Goal: Information Seeking & Learning: Find specific fact

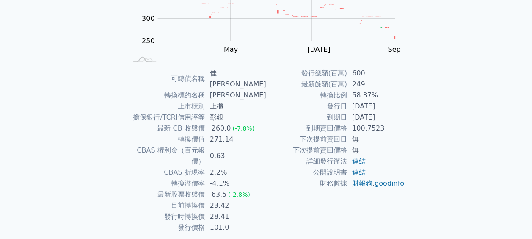
scroll to position [153, 0]
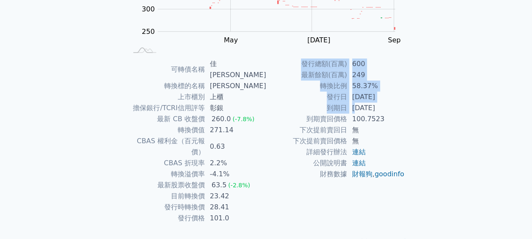
drag, startPoint x: 357, startPoint y: 107, endPoint x: 405, endPoint y: 107, distance: 47.8
click at [405, 107] on div "可轉債名稱 佳穎一 轉換標的名稱 佳穎 上市櫃別 上櫃 擔保銀行/TCRI信用評等 彰銀 最新 CB 收盤價 260.0 (-7.8%) 轉換價值 271.1…" at bounding box center [266, 140] width 298 height 165
click at [402, 109] on td "[DATE]" at bounding box center [376, 107] width 58 height 11
click at [371, 110] on td "[DATE]" at bounding box center [376, 107] width 58 height 11
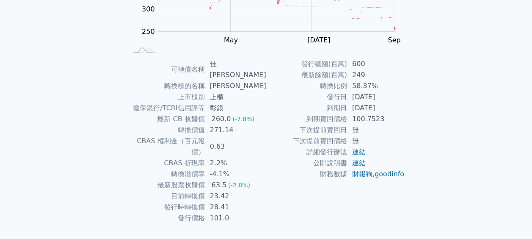
drag, startPoint x: 350, startPoint y: 108, endPoint x: 390, endPoint y: 106, distance: 40.7
click at [390, 106] on td "[DATE]" at bounding box center [376, 107] width 58 height 11
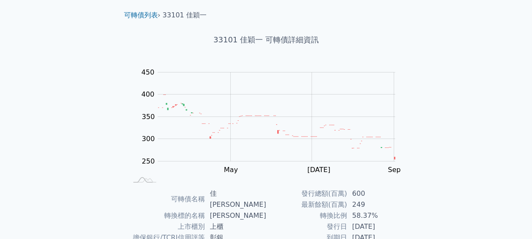
scroll to position [0, 0]
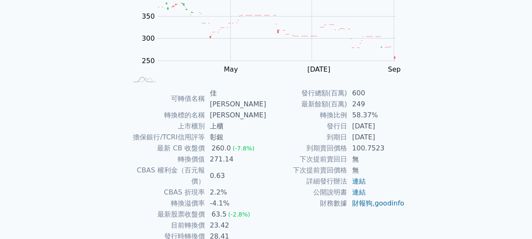
scroll to position [111, 0]
